Goal: Information Seeking & Learning: Learn about a topic

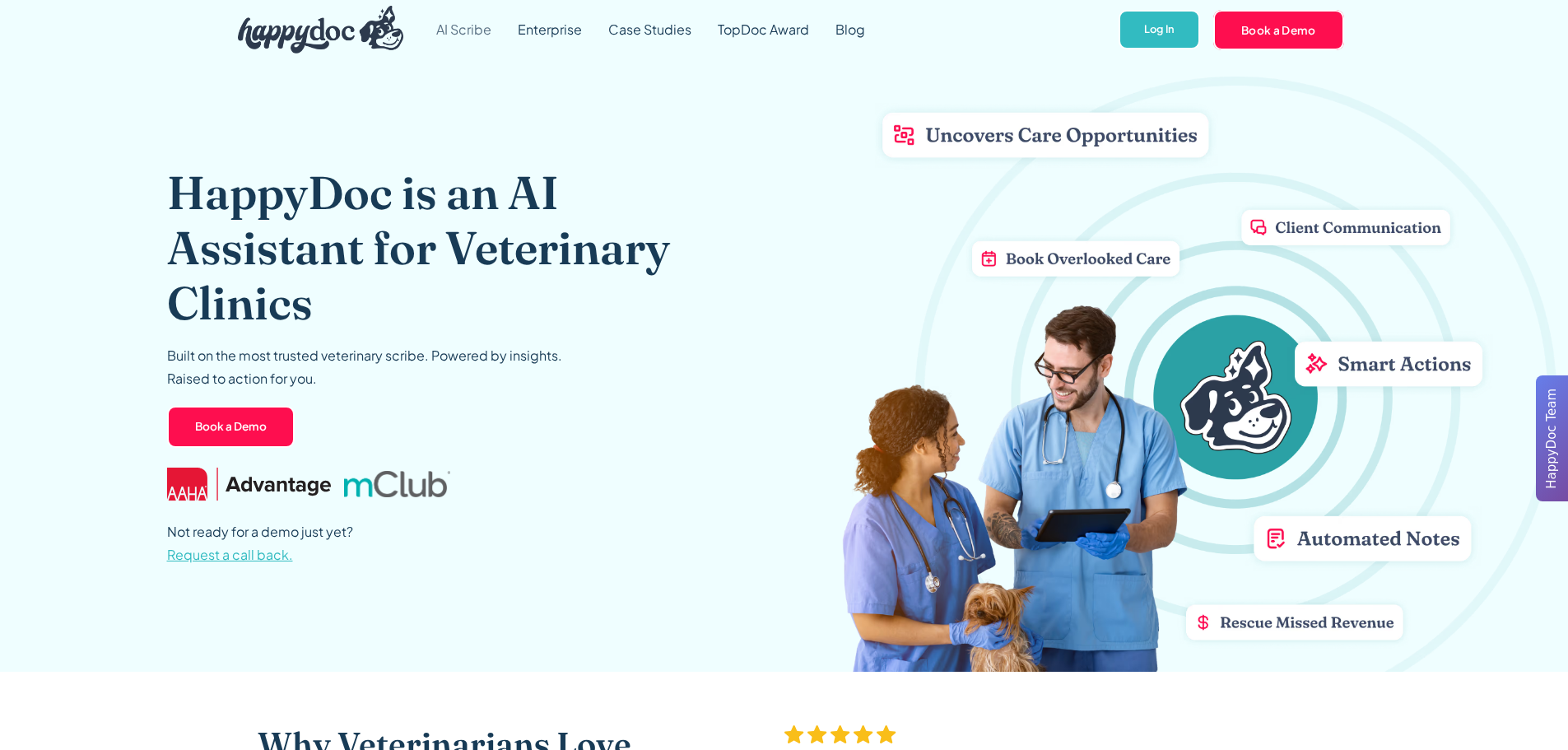
click at [450, 16] on link "AI Scribe" at bounding box center [464, 30] width 82 height 60
click at [473, 38] on link "AI Scribe" at bounding box center [464, 30] width 82 height 60
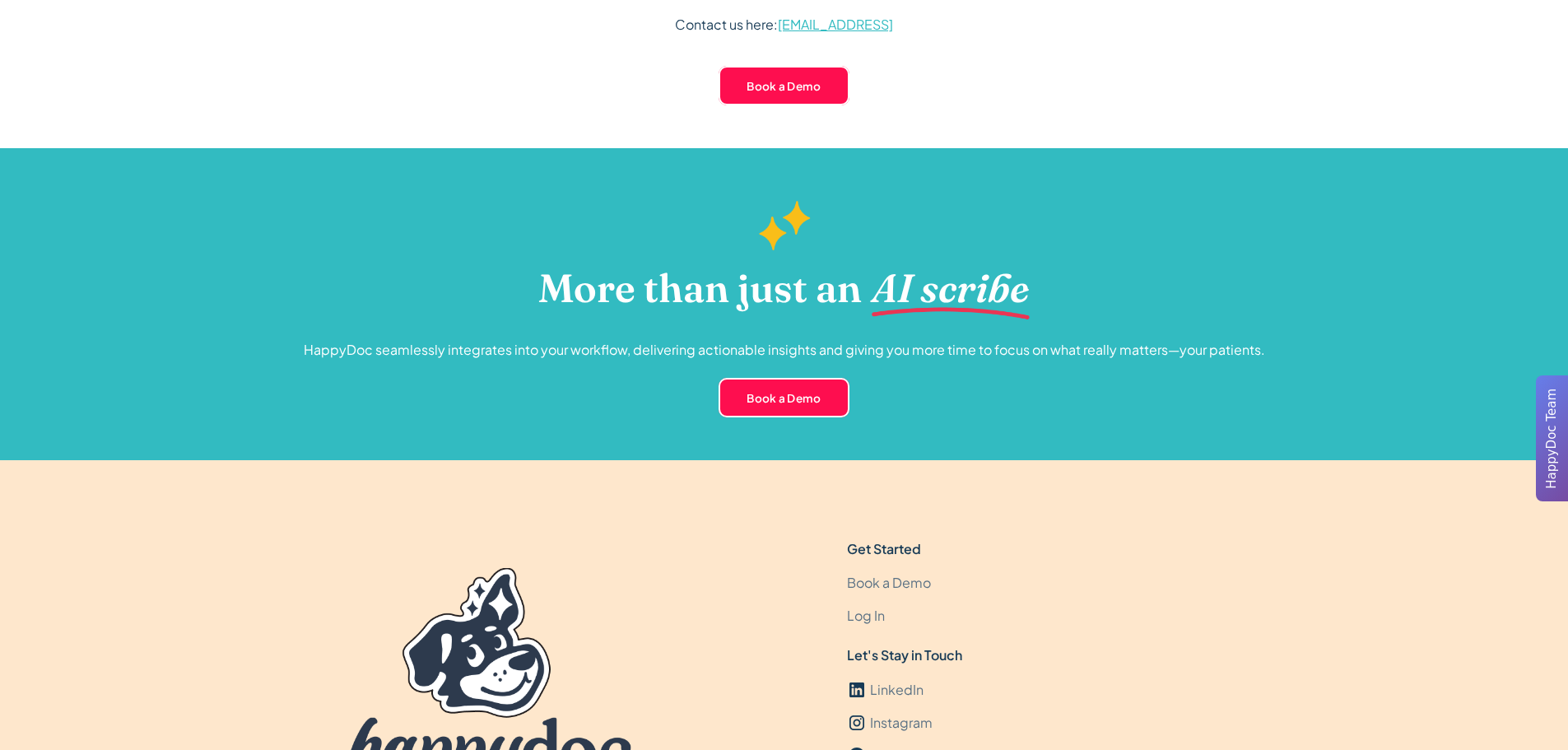
scroll to position [3993, 0]
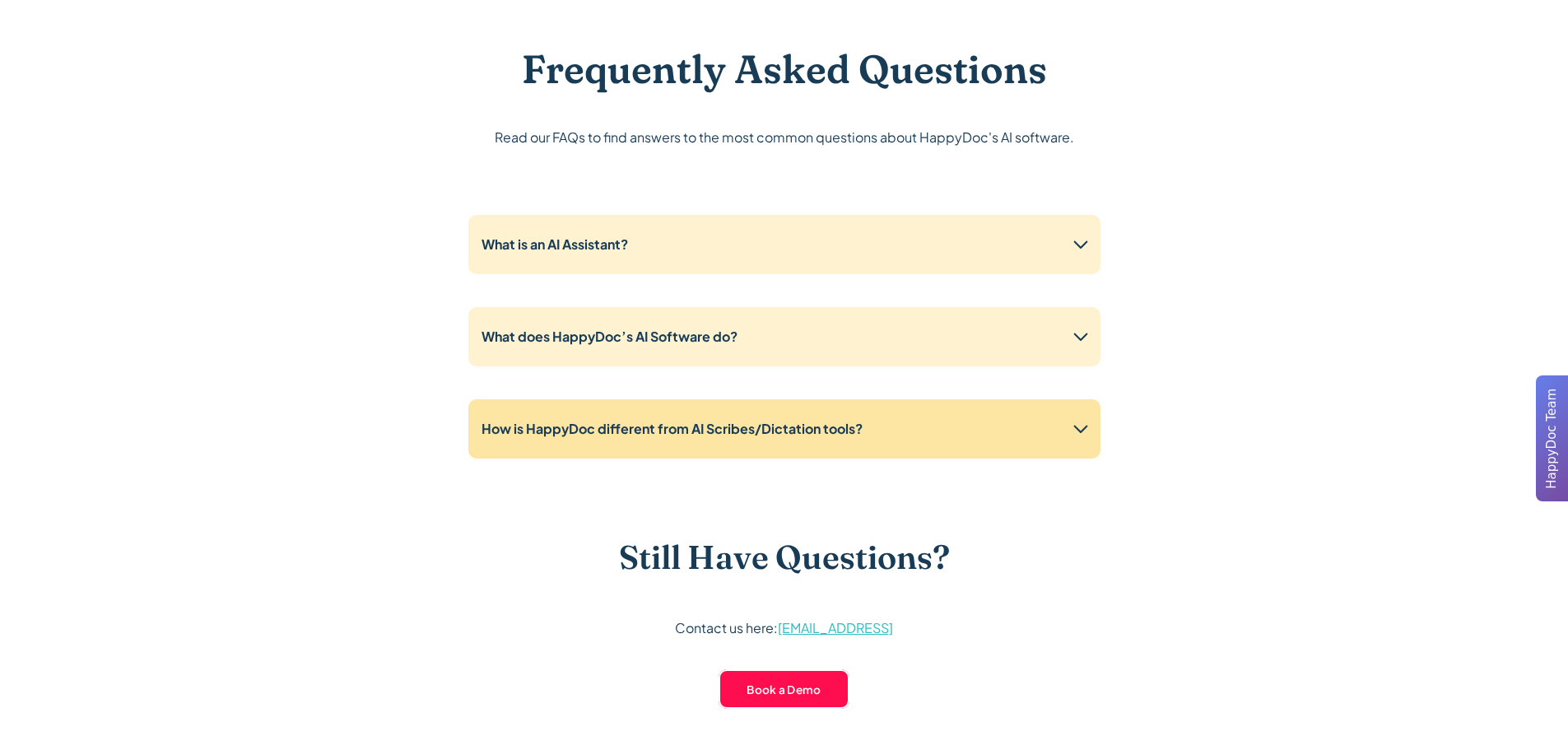
click at [649, 436] on strong "How is HappyDoc different from AI Scribes/Dictation tools?" at bounding box center [672, 428] width 381 height 17
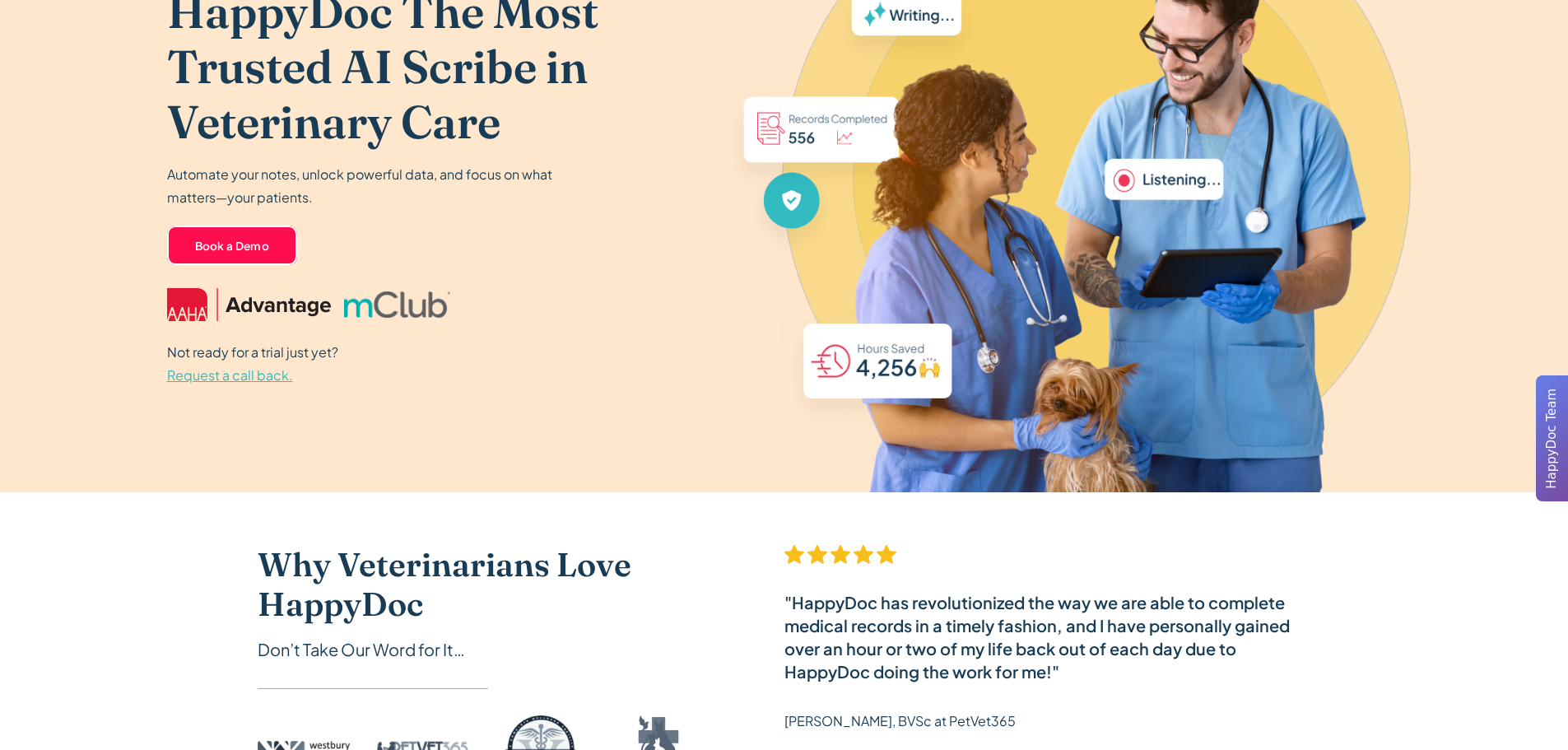
scroll to position [0, 0]
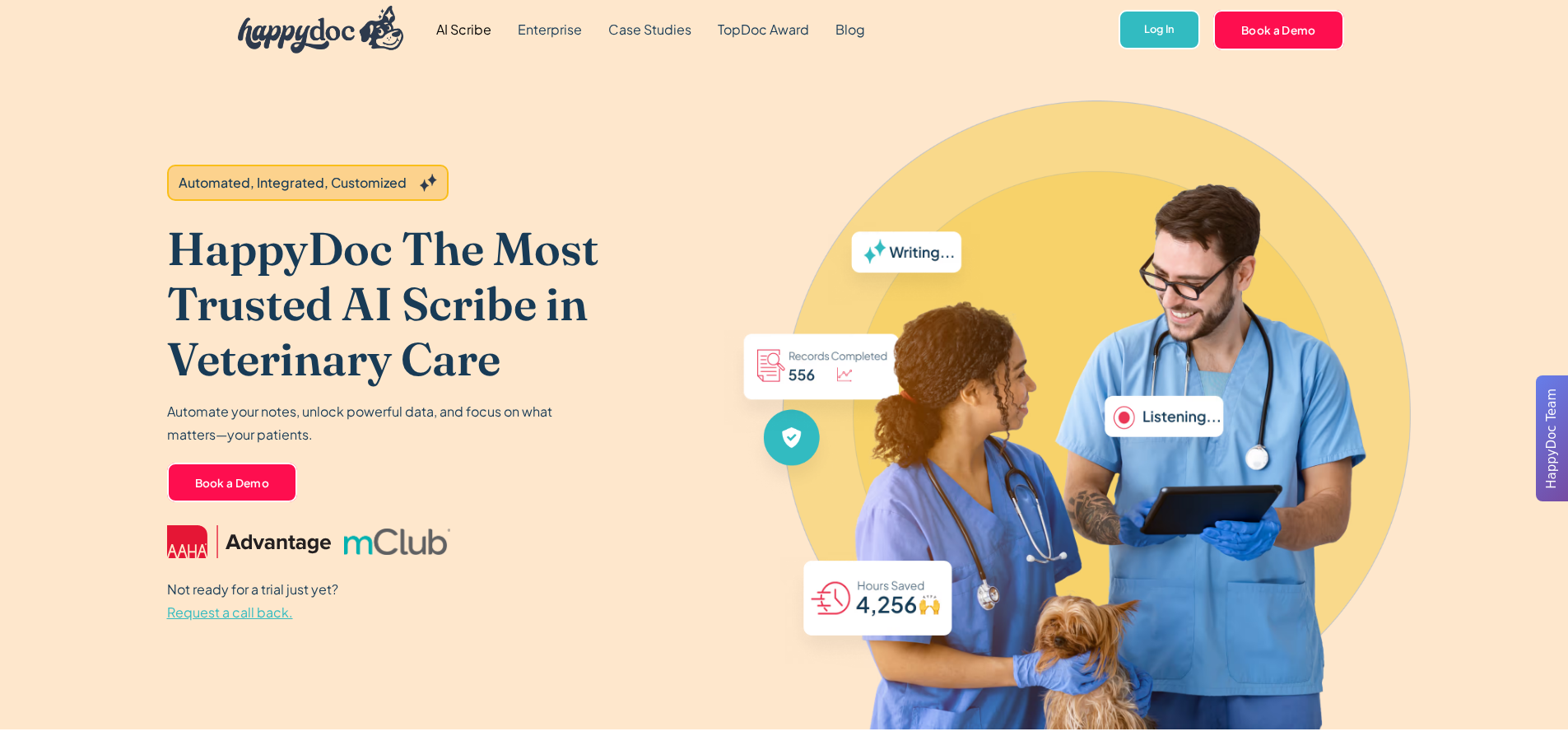
click at [472, 19] on link "AI Scribe" at bounding box center [464, 30] width 82 height 60
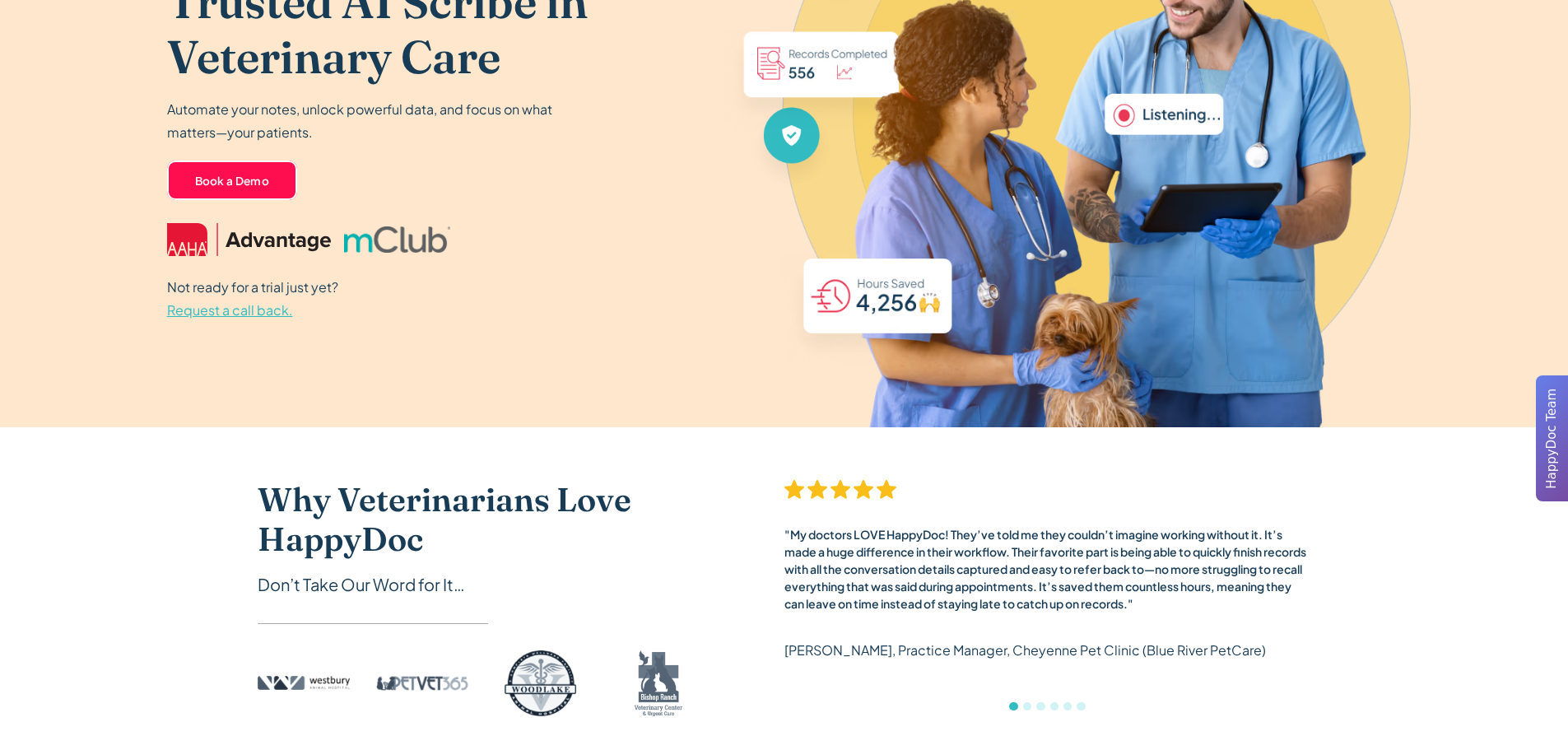
scroll to position [604, 0]
